Goal: Check status: Check status

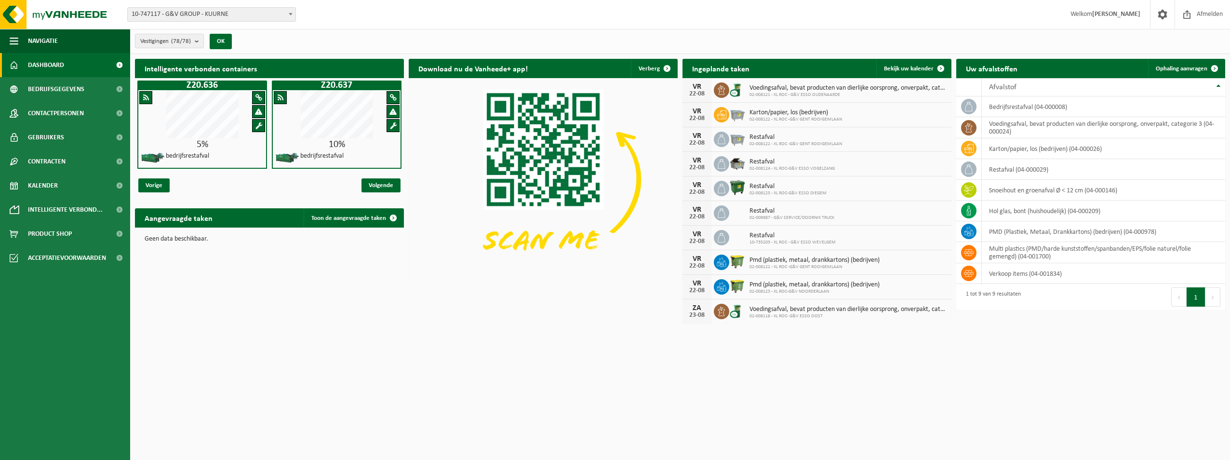
click at [197, 7] on div "Vestiging: 10-747117 - G&V GROUP - KUURNE 01-103898 - BREAKPOINT FOOD SERVICES …" at bounding box center [615, 14] width 1230 height 29
click at [194, 21] on span "10-747117 - G&V GROUP - KUURNE" at bounding box center [211, 14] width 169 height 14
type input "Les"
select select "4593"
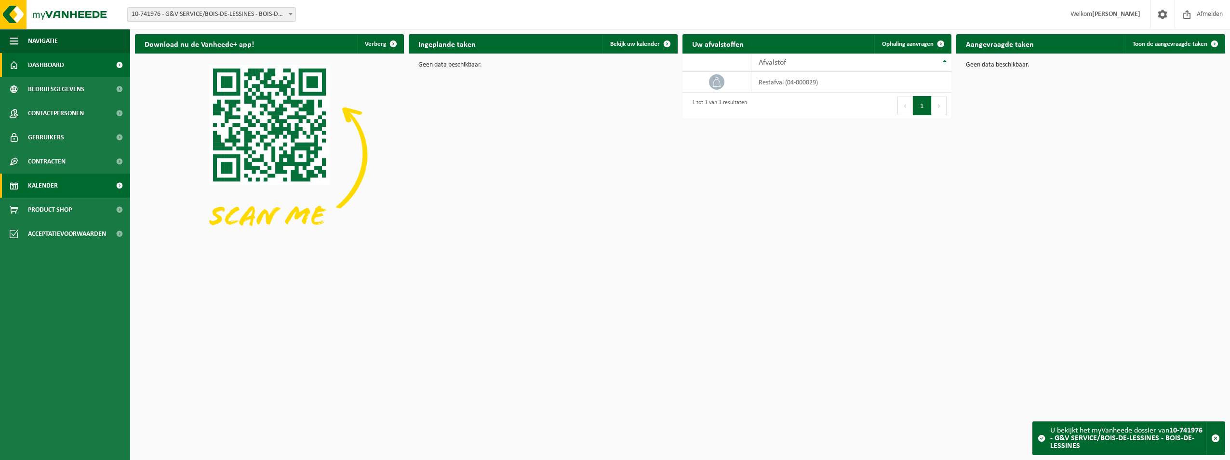
click at [49, 179] on span "Kalender" at bounding box center [43, 186] width 30 height 24
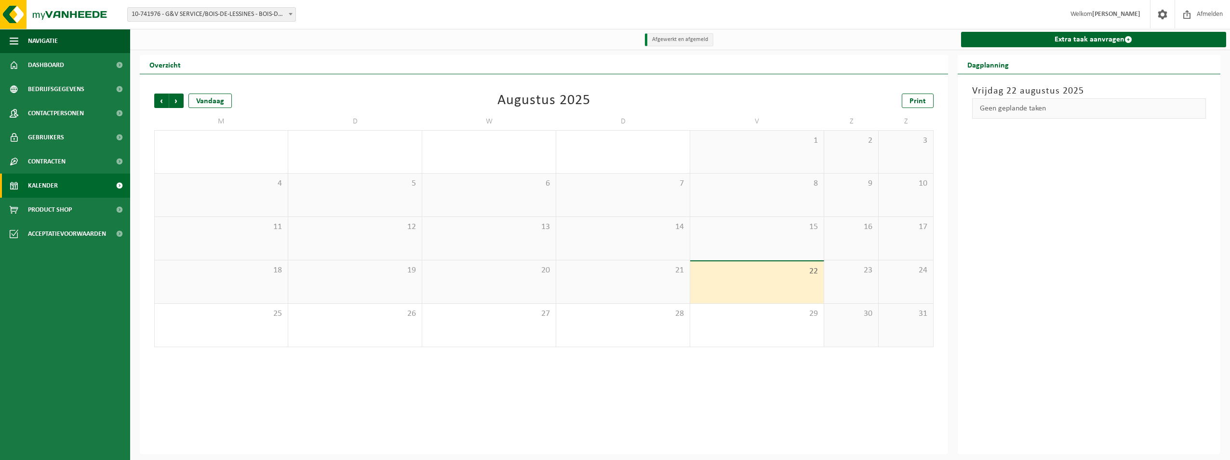
click at [251, 13] on span "10-741976 - G&V SERVICE/BOIS-DE-LESSINES - BOIS-DE-LESSINES" at bounding box center [212, 14] width 168 height 13
type input "Pommer"
select select "3588"
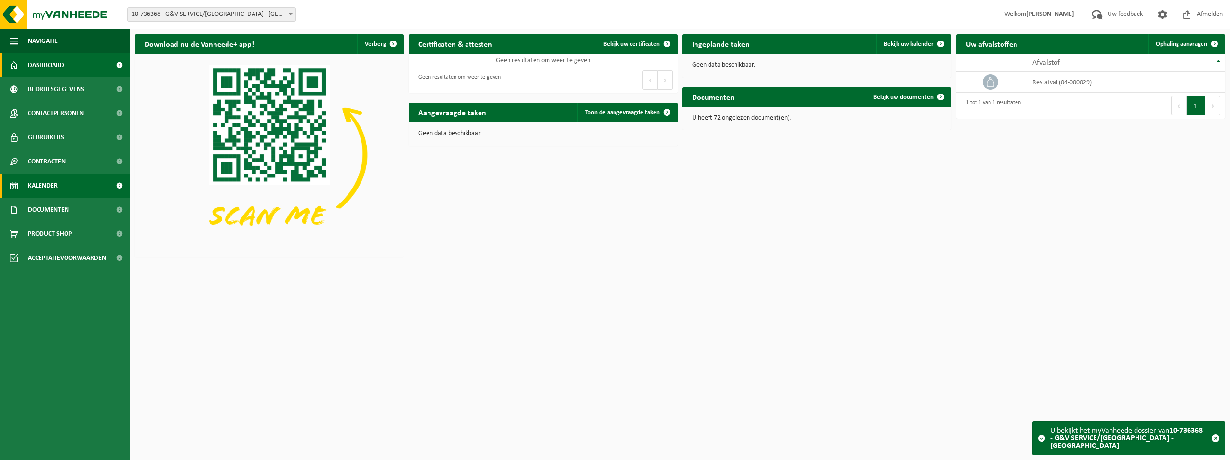
click at [58, 181] on link "Kalender" at bounding box center [65, 186] width 130 height 24
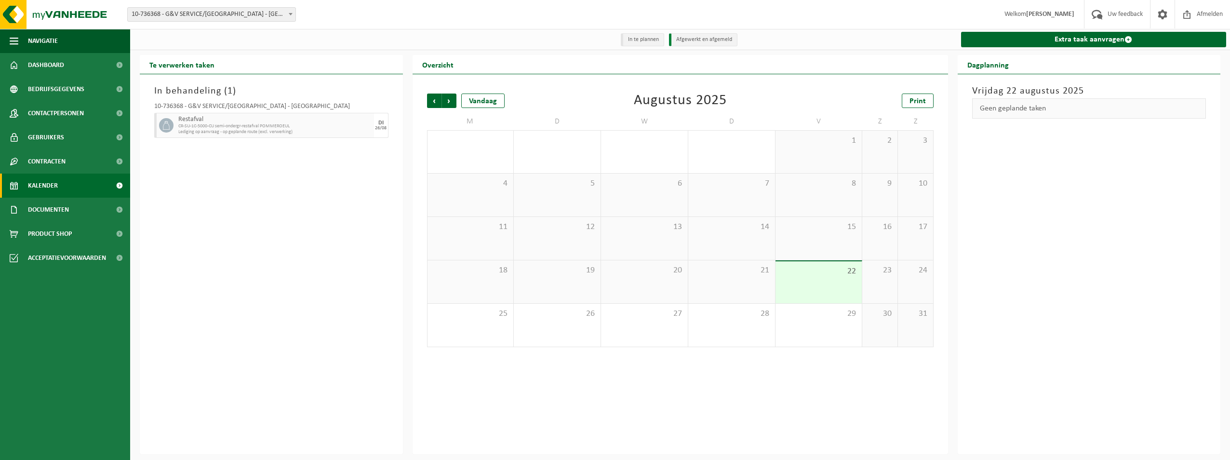
click at [231, 15] on span "10-736368 - G&V SERVICE/[GEOGRAPHIC_DATA] - [GEOGRAPHIC_DATA]" at bounding box center [212, 14] width 168 height 13
type input "Lessines"
select select "4593"
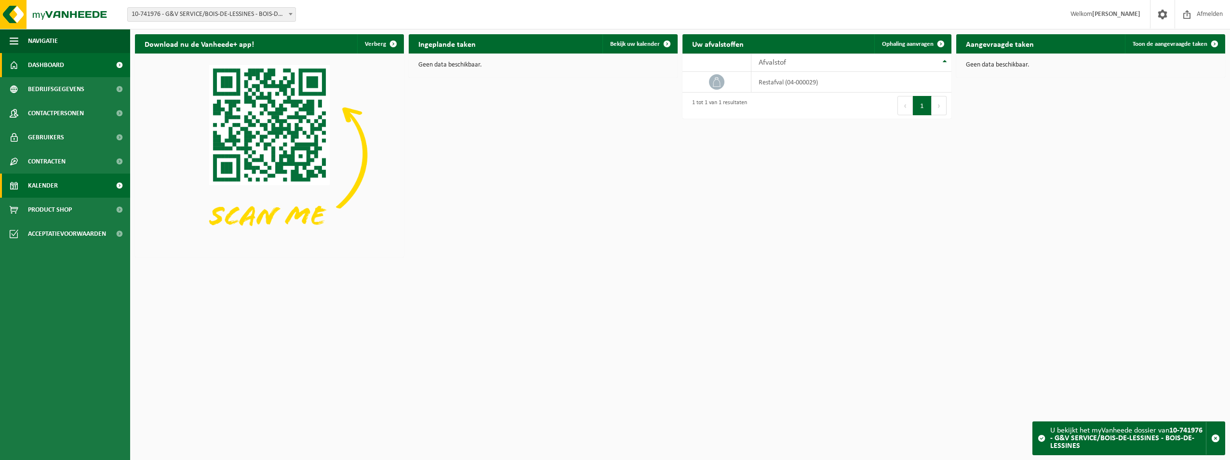
drag, startPoint x: 50, startPoint y: 183, endPoint x: 55, endPoint y: 182, distance: 5.0
click at [51, 183] on span "Kalender" at bounding box center [43, 186] width 30 height 24
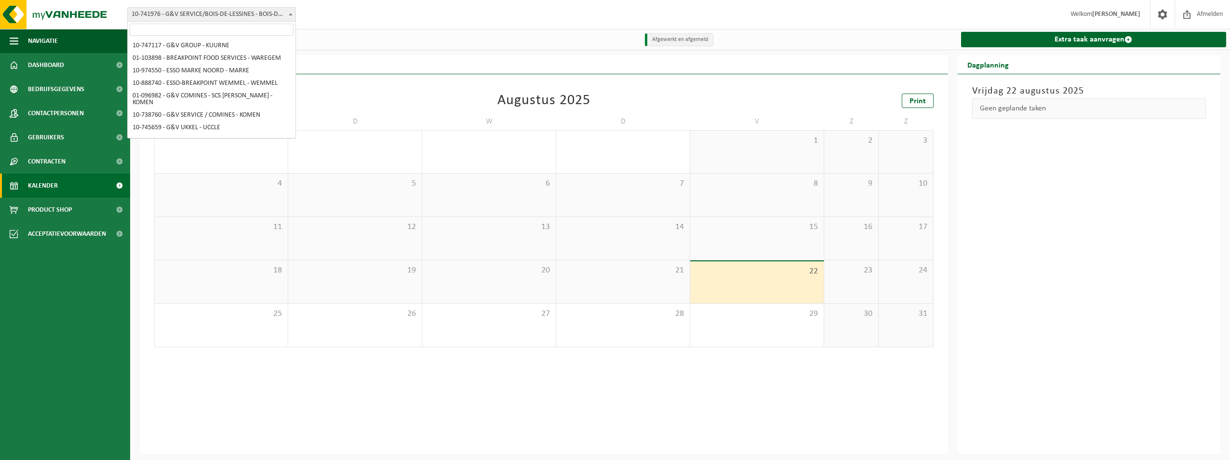
click at [174, 13] on span "10-741976 - G&V SERVICE/BOIS-DE-LESSINES - BOIS-DE-LESSINES" at bounding box center [212, 14] width 168 height 13
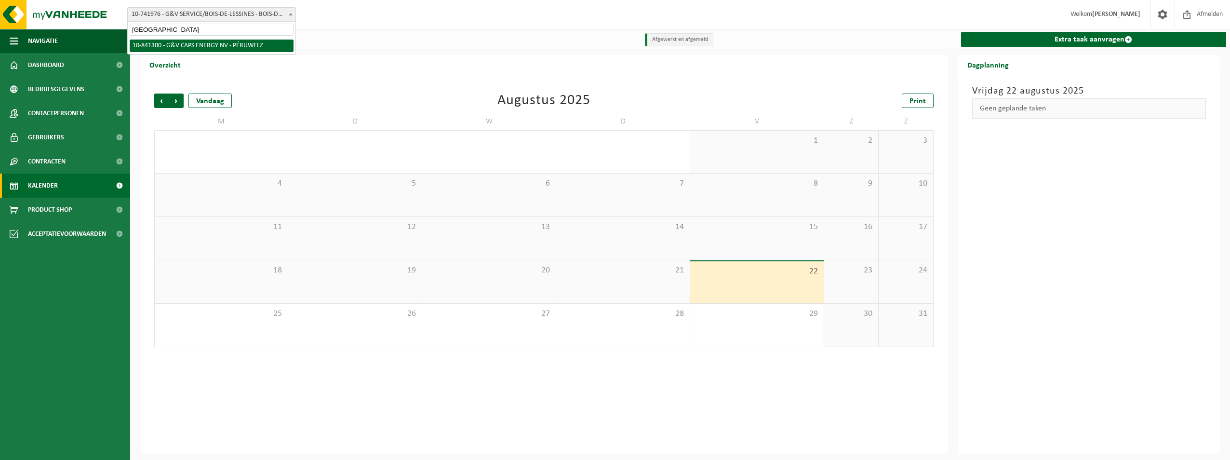
type input "Peru"
select select "92177"
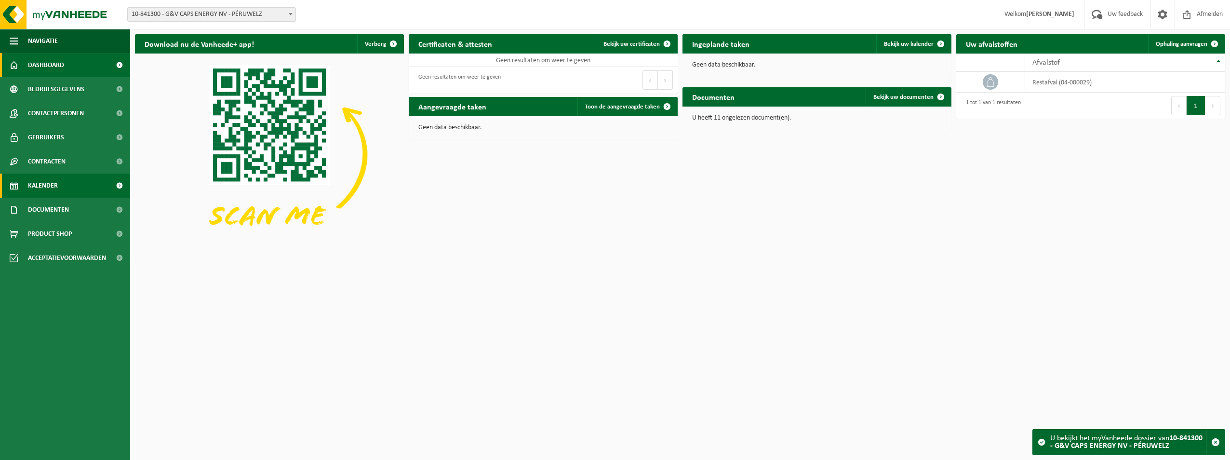
click at [53, 183] on span "Kalender" at bounding box center [43, 186] width 30 height 24
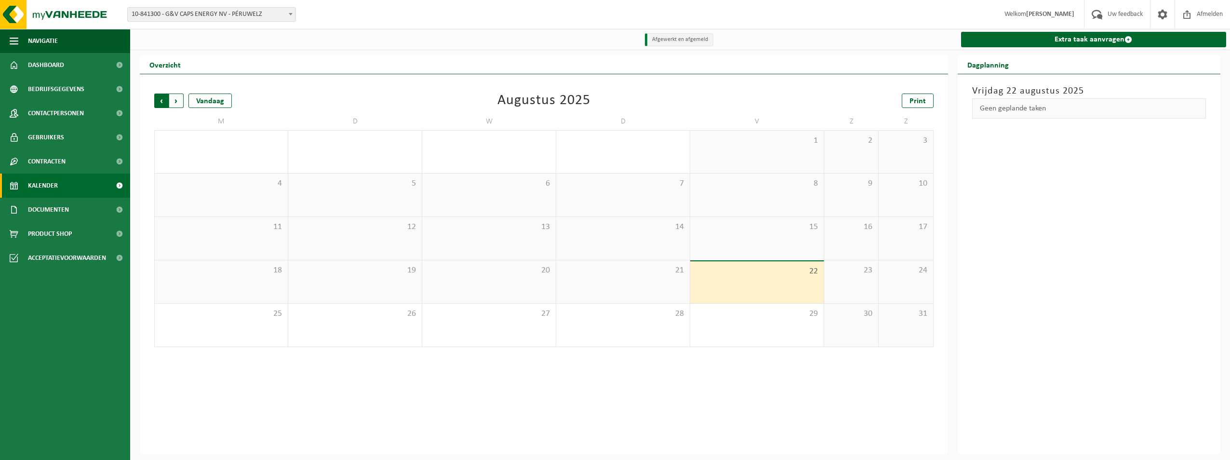
click at [178, 104] on span "Volgende" at bounding box center [176, 100] width 14 height 14
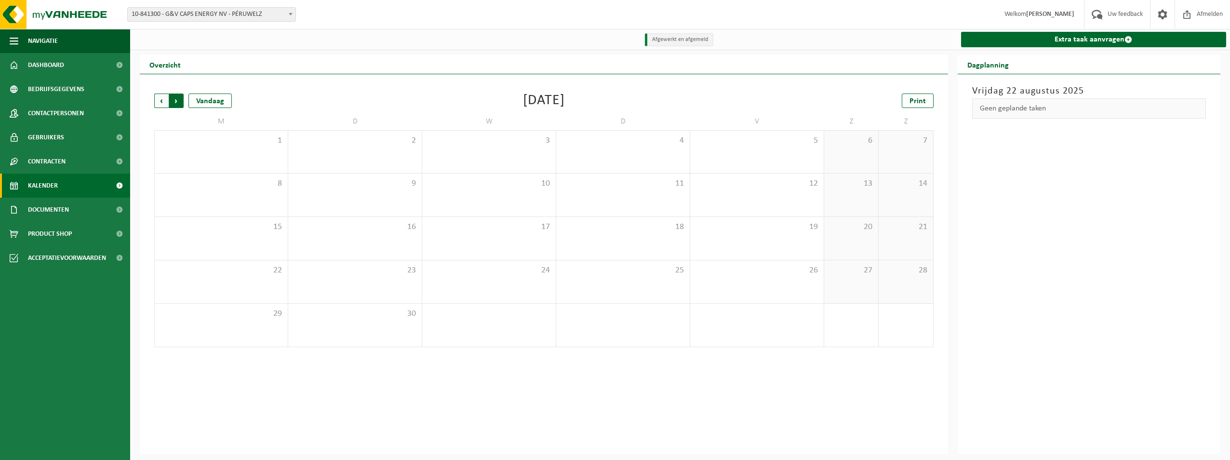
click at [159, 102] on span "Vorige" at bounding box center [161, 100] width 14 height 14
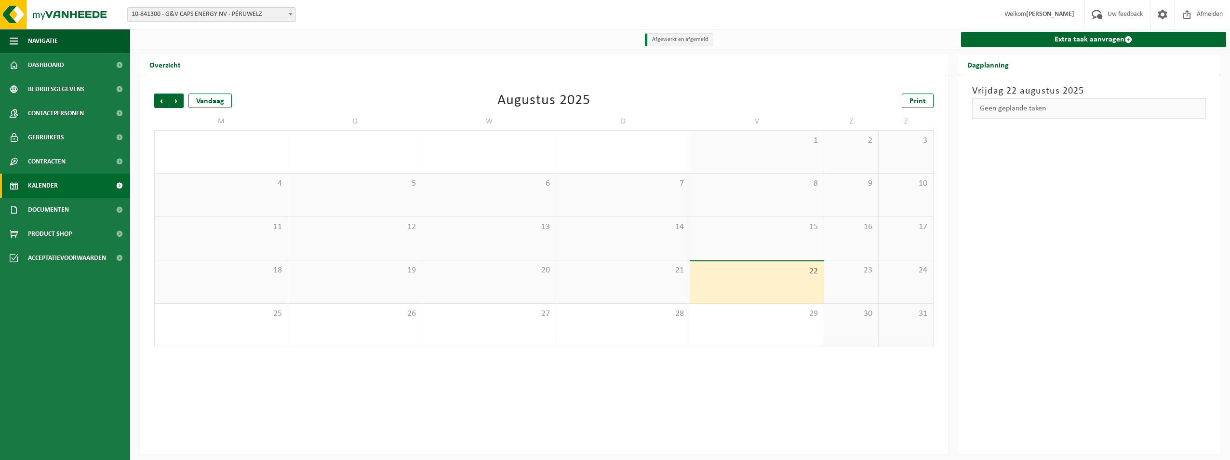
click at [221, 12] on span "10-841300 - G&V CAPS ENERGY NV - PÉRUWELZ" at bounding box center [212, 14] width 168 height 13
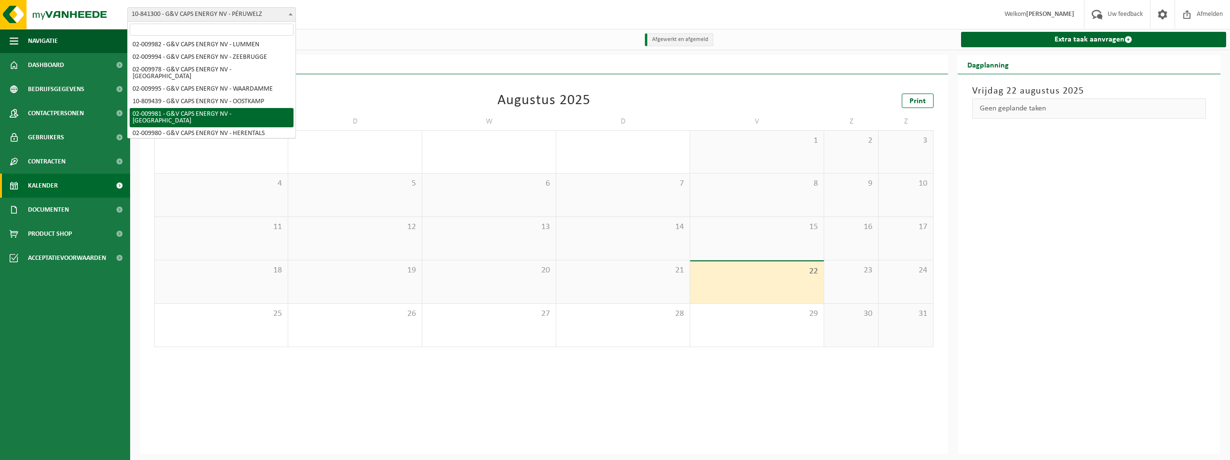
scroll to position [296, 0]
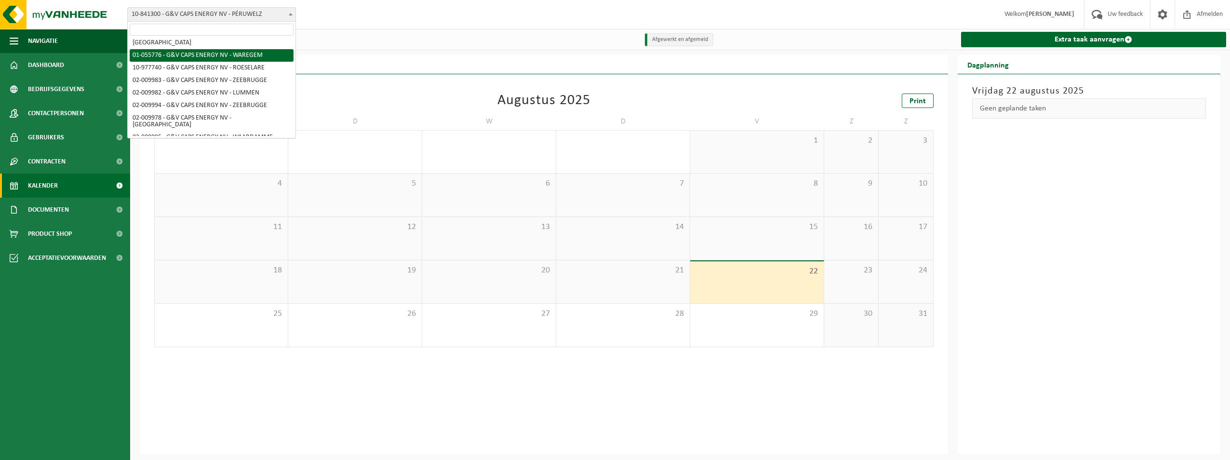
click at [217, 25] on input "search" at bounding box center [212, 30] width 164 height 12
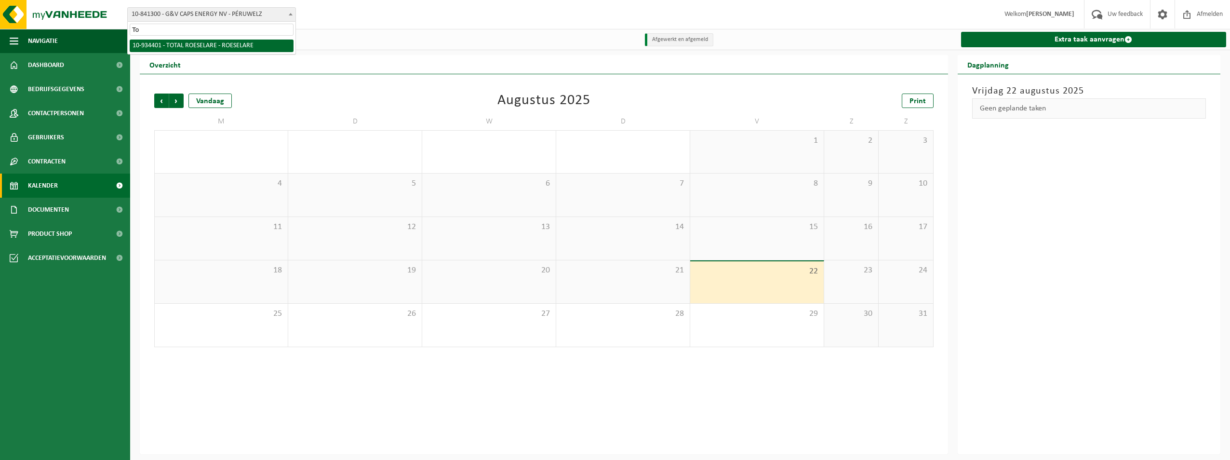
type input "T"
type input "Door"
select select "1979"
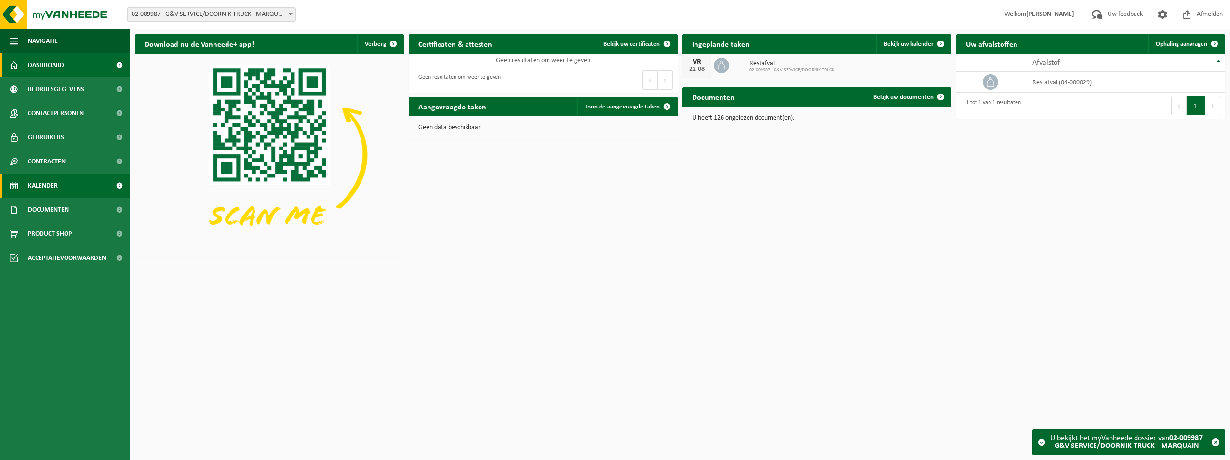
click at [53, 185] on span "Kalender" at bounding box center [43, 186] width 30 height 24
